Goal: Download file/media

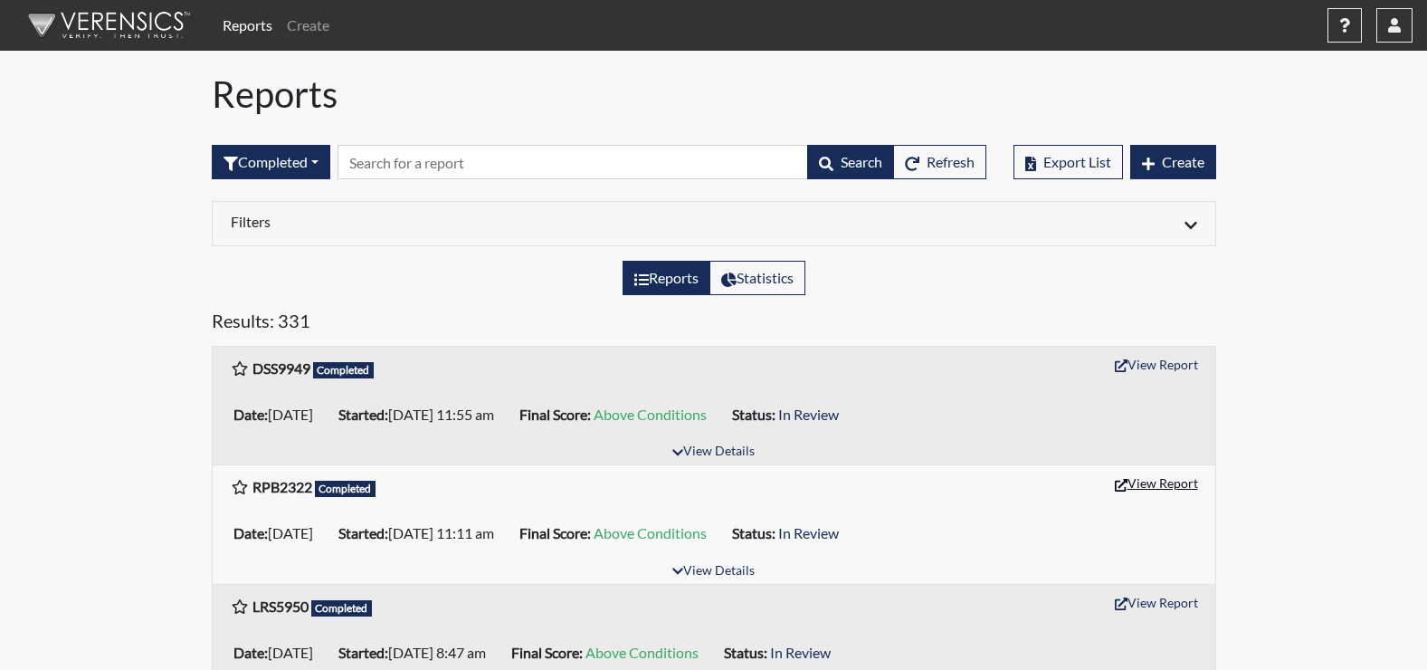
click at [1160, 478] on button "View Report" at bounding box center [1157, 483] width 100 height 28
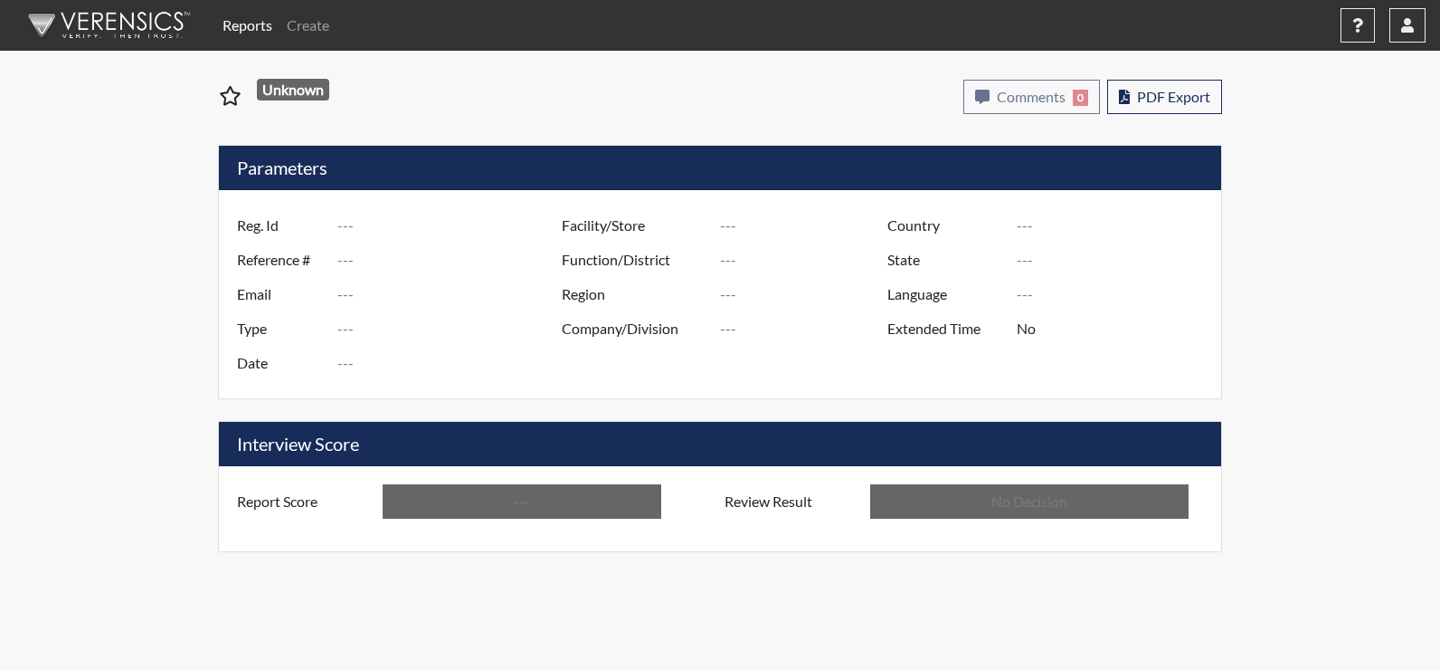
type input "RPB2322"
type input "48941"
type input "---"
type input "Corrections Pre-Employment"
type input "Aug 8, 2025"
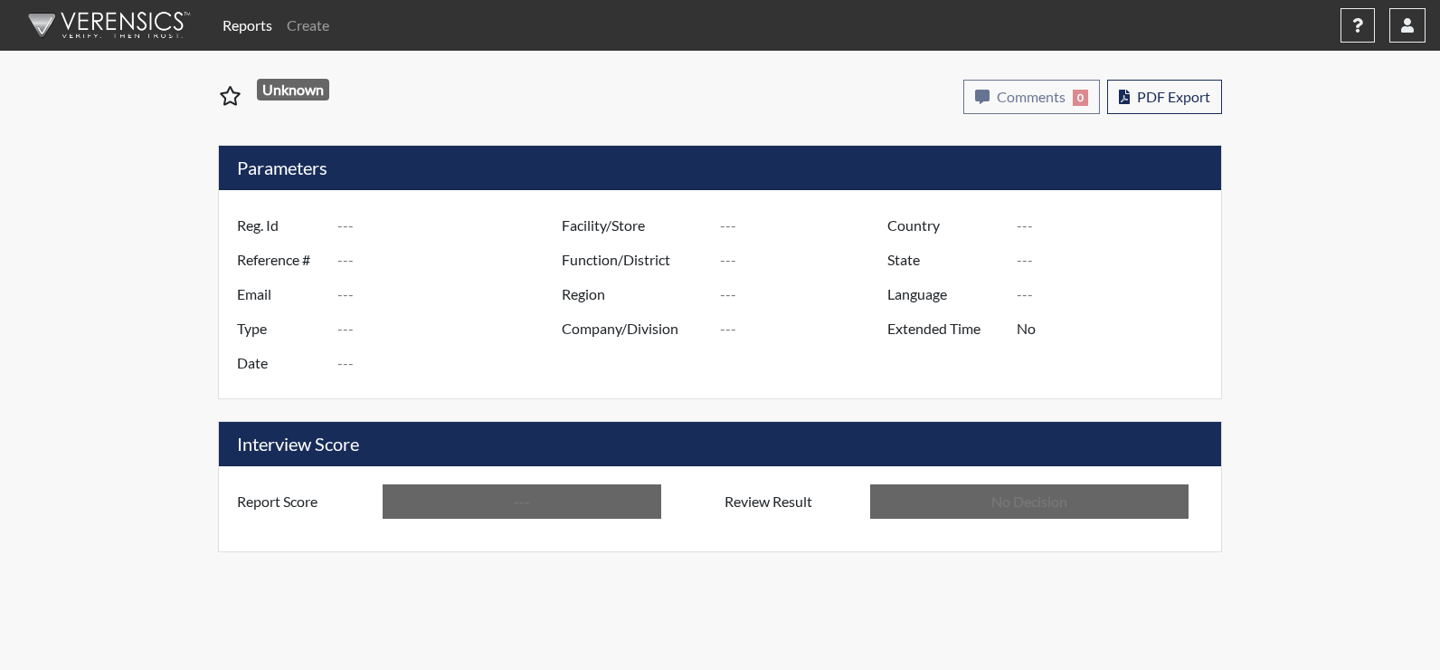
type input "[PERSON_NAME]"
type input "[GEOGRAPHIC_DATA]"
type input "[US_STATE]"
type input "English"
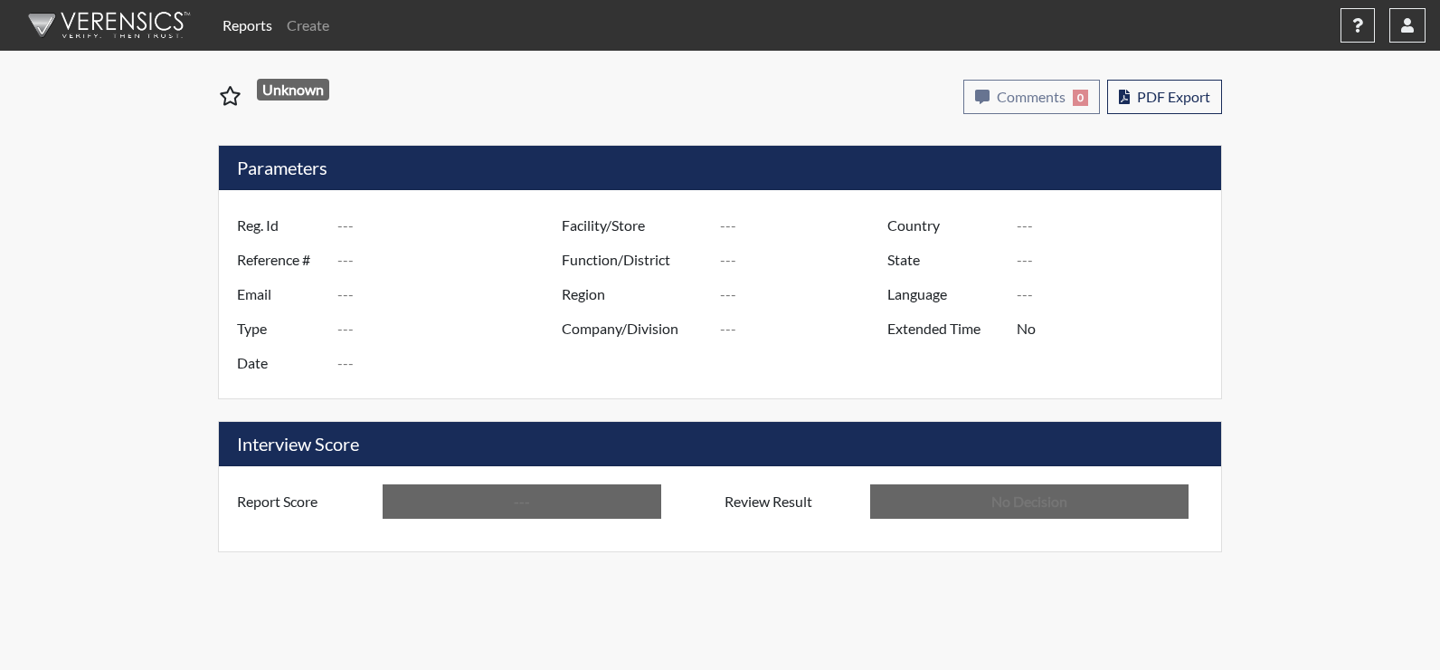
type input "Above Conditions"
type input "In Review"
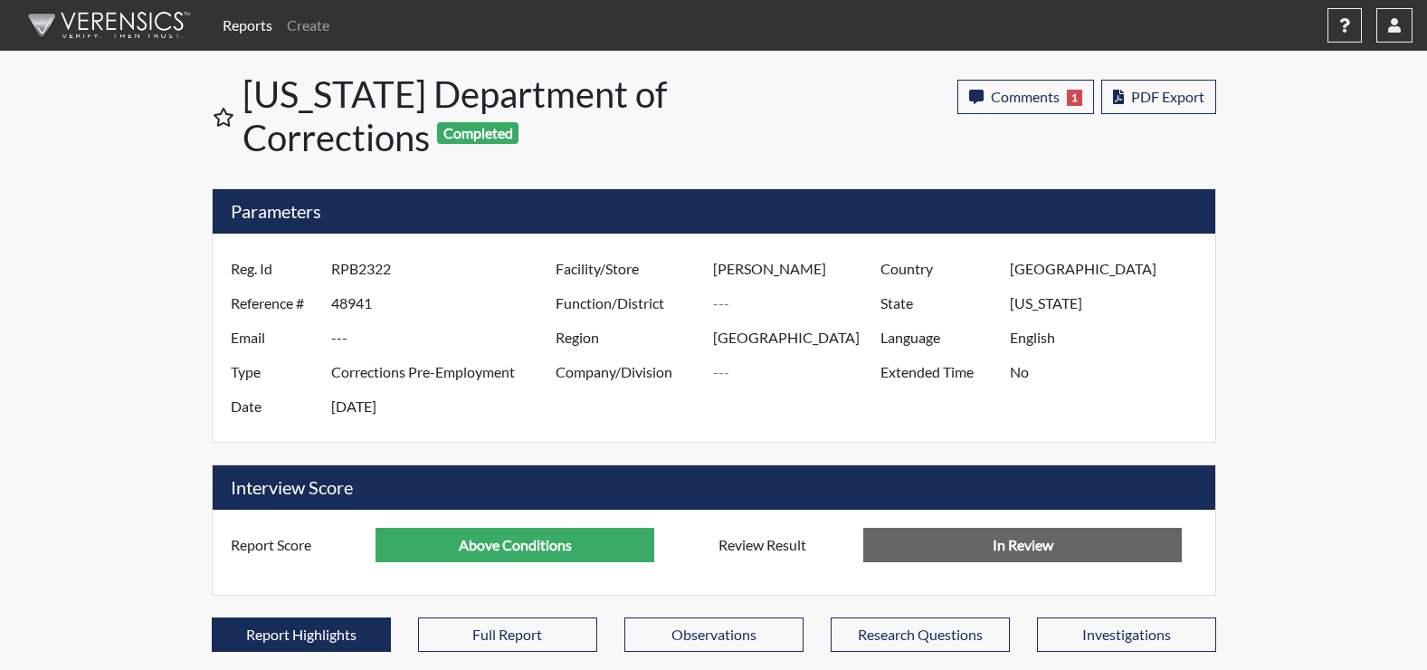
scroll to position [300, 752]
click at [1148, 98] on span "PDF Export" at bounding box center [1167, 96] width 73 height 17
